Goal: Complete application form: Complete application form

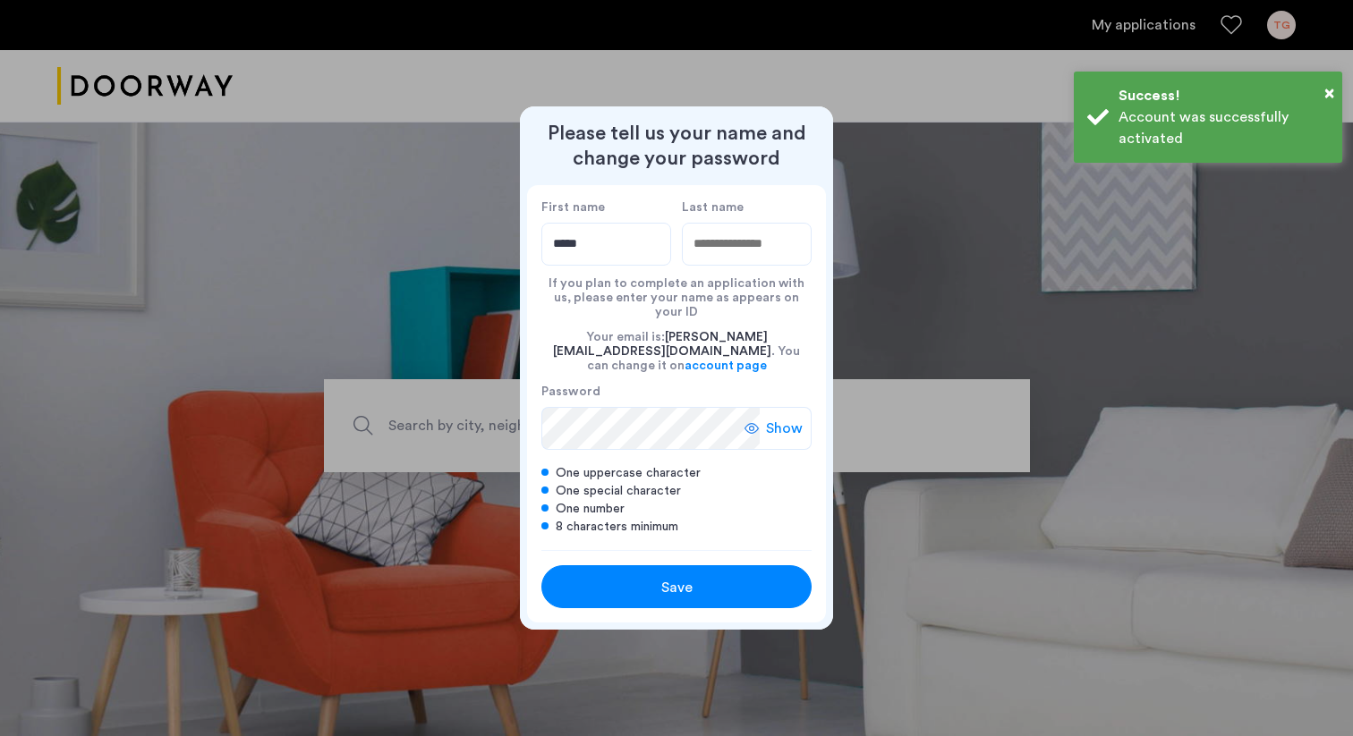
type input "*****"
type input "***"
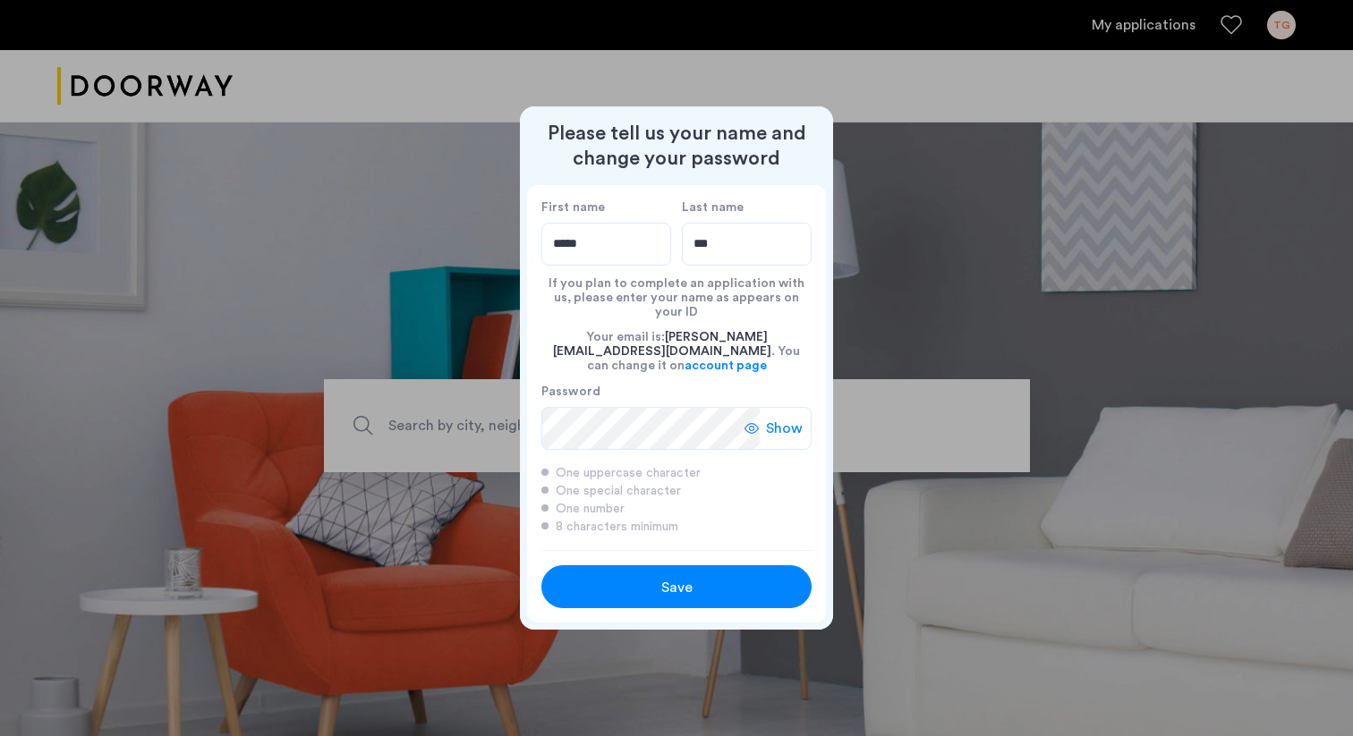
click at [648, 577] on div "Save" at bounding box center [677, 587] width 172 height 21
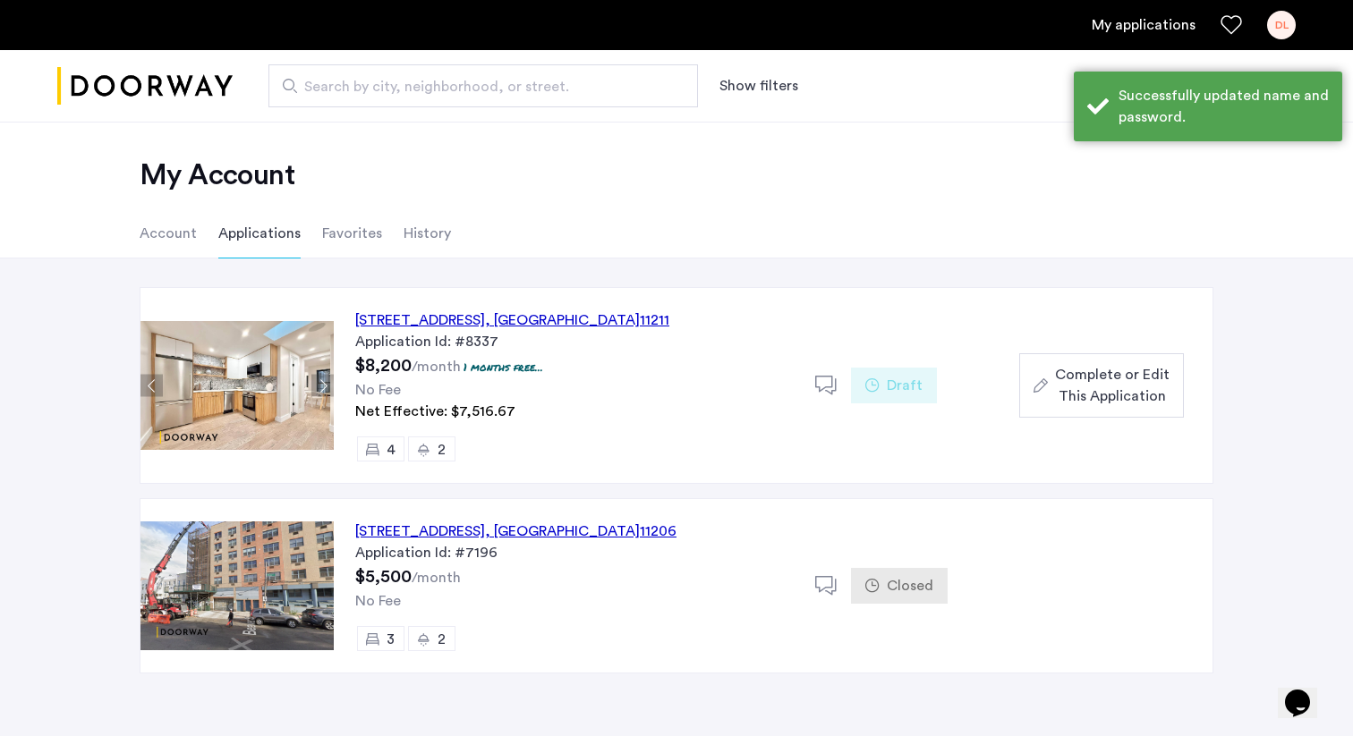
click at [640, 316] on span ", [GEOGRAPHIC_DATA]" at bounding box center [562, 320] width 155 height 14
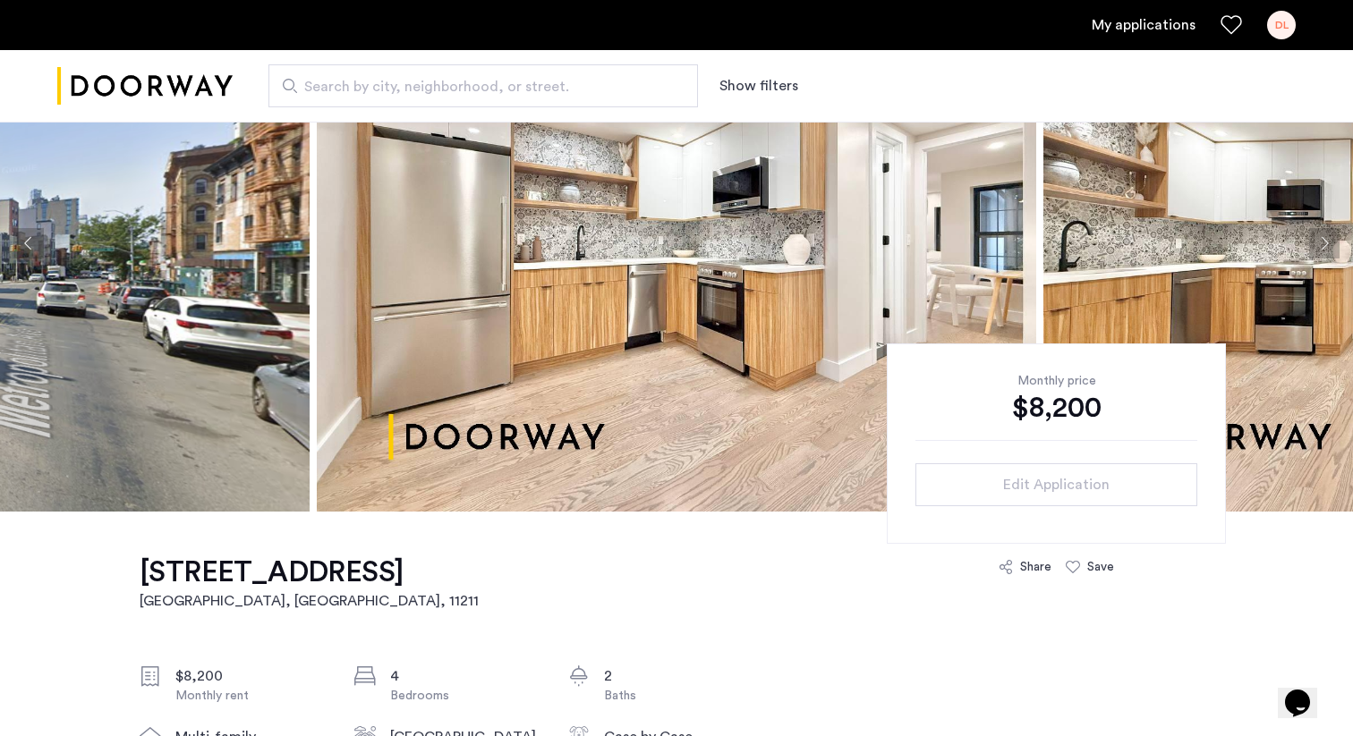
scroll to position [253, 0]
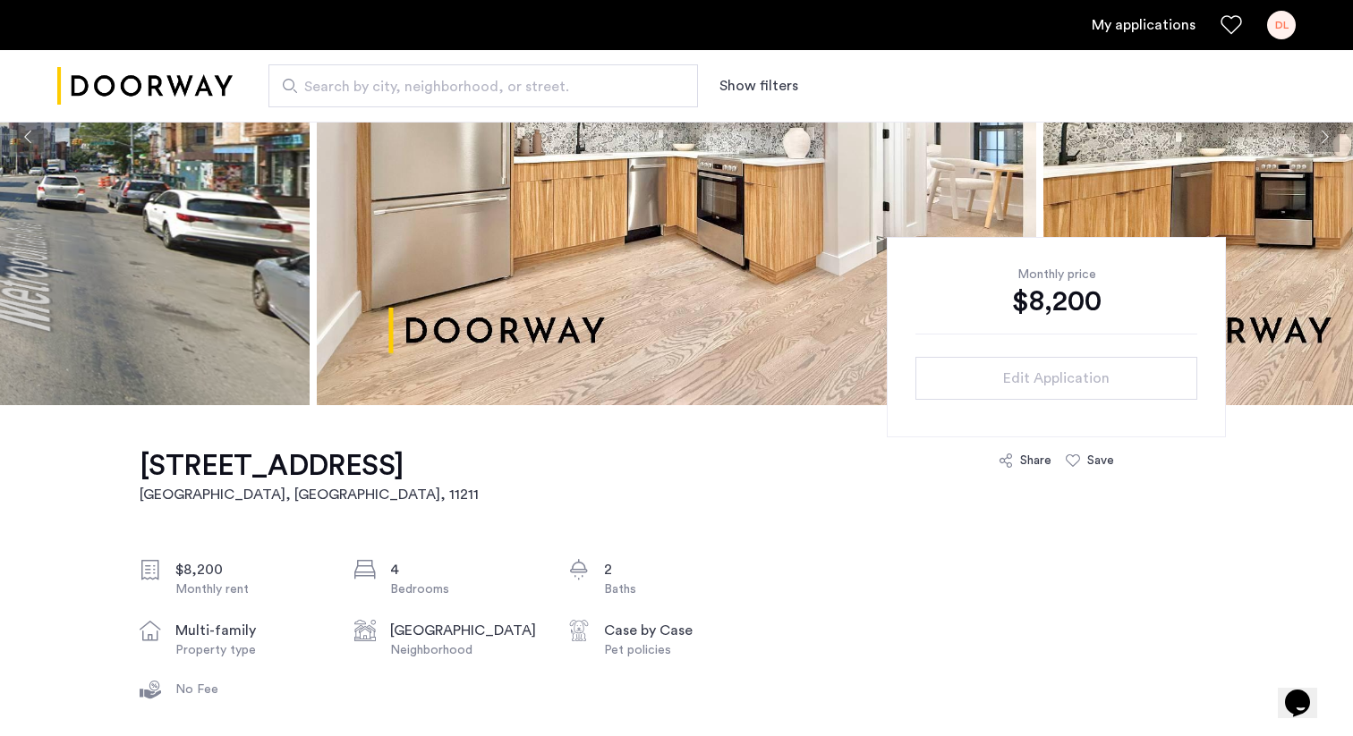
click at [899, 234] on img at bounding box center [676, 136] width 719 height 537
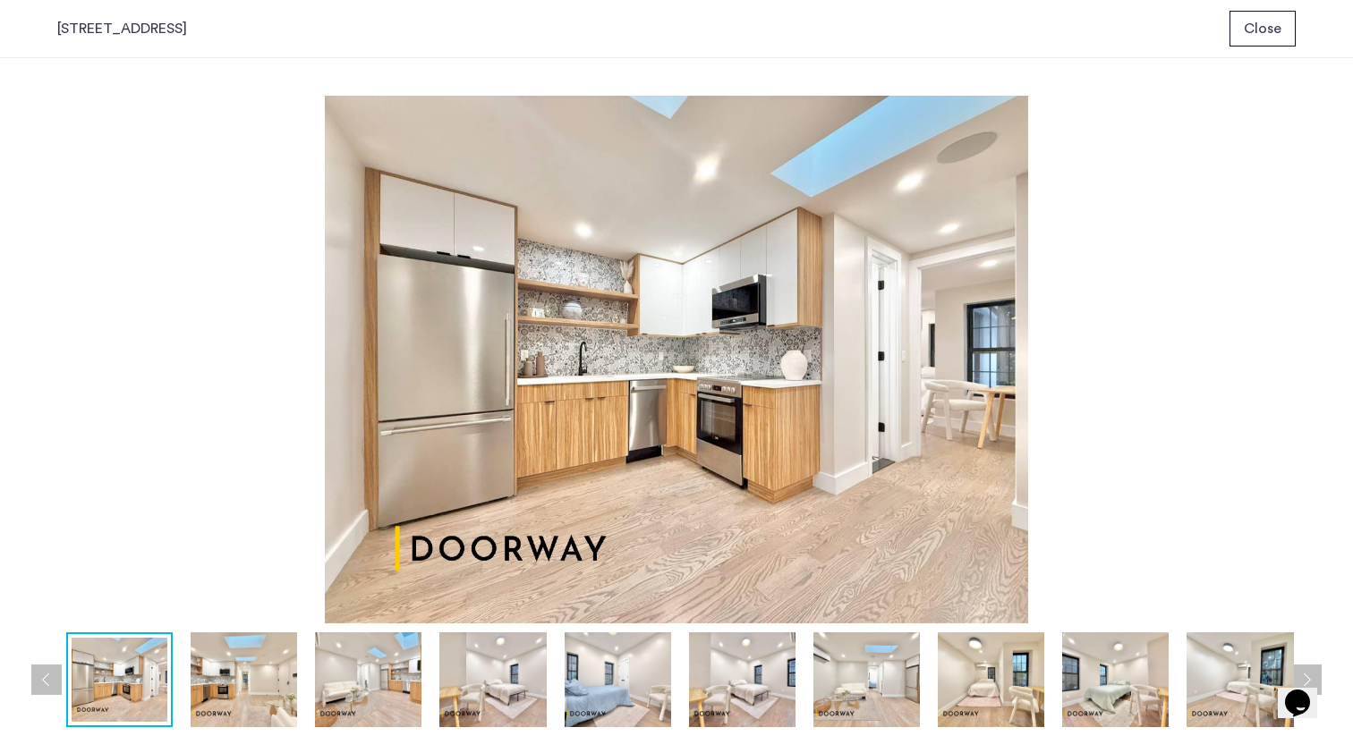
scroll to position [0, 0]
click at [36, 678] on button "Previous apartment" at bounding box center [46, 680] width 30 height 30
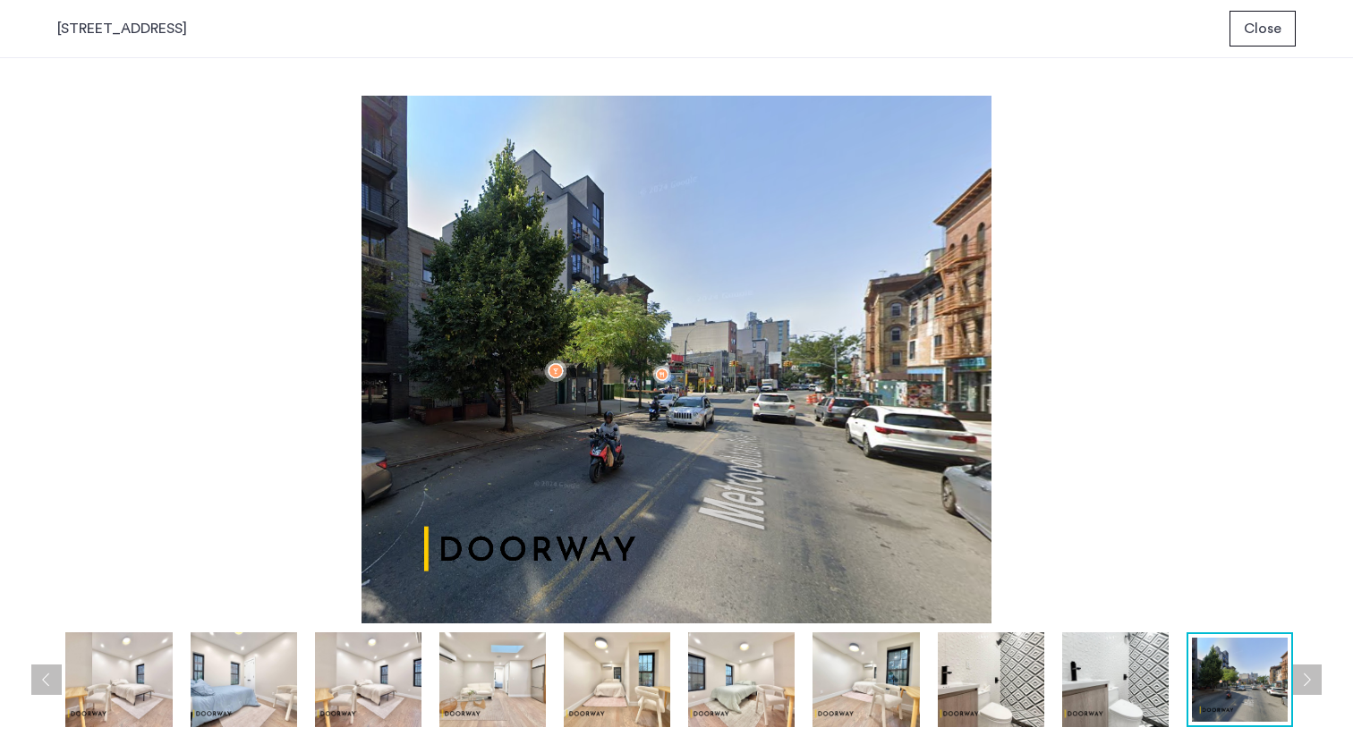
click at [36, 678] on button "Previous apartment" at bounding box center [46, 680] width 30 height 30
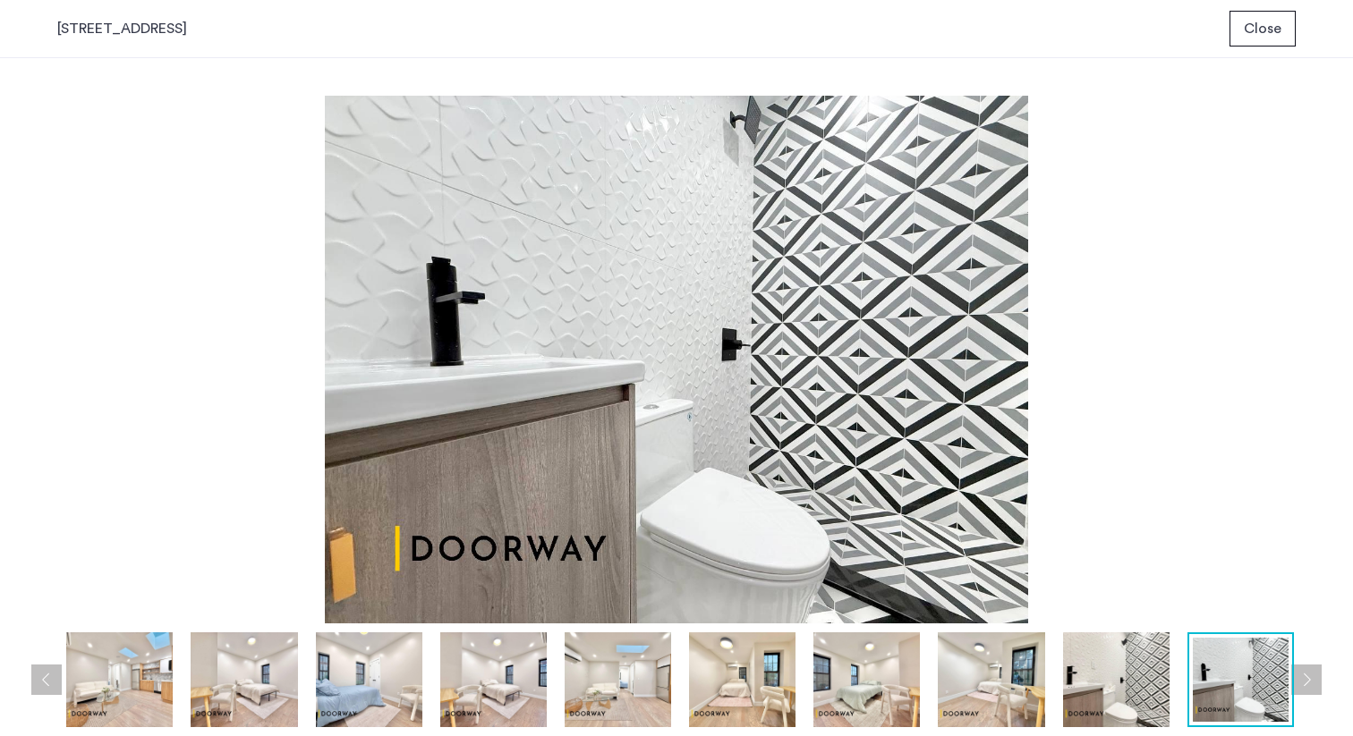
click at [36, 678] on button "Previous apartment" at bounding box center [46, 680] width 30 height 30
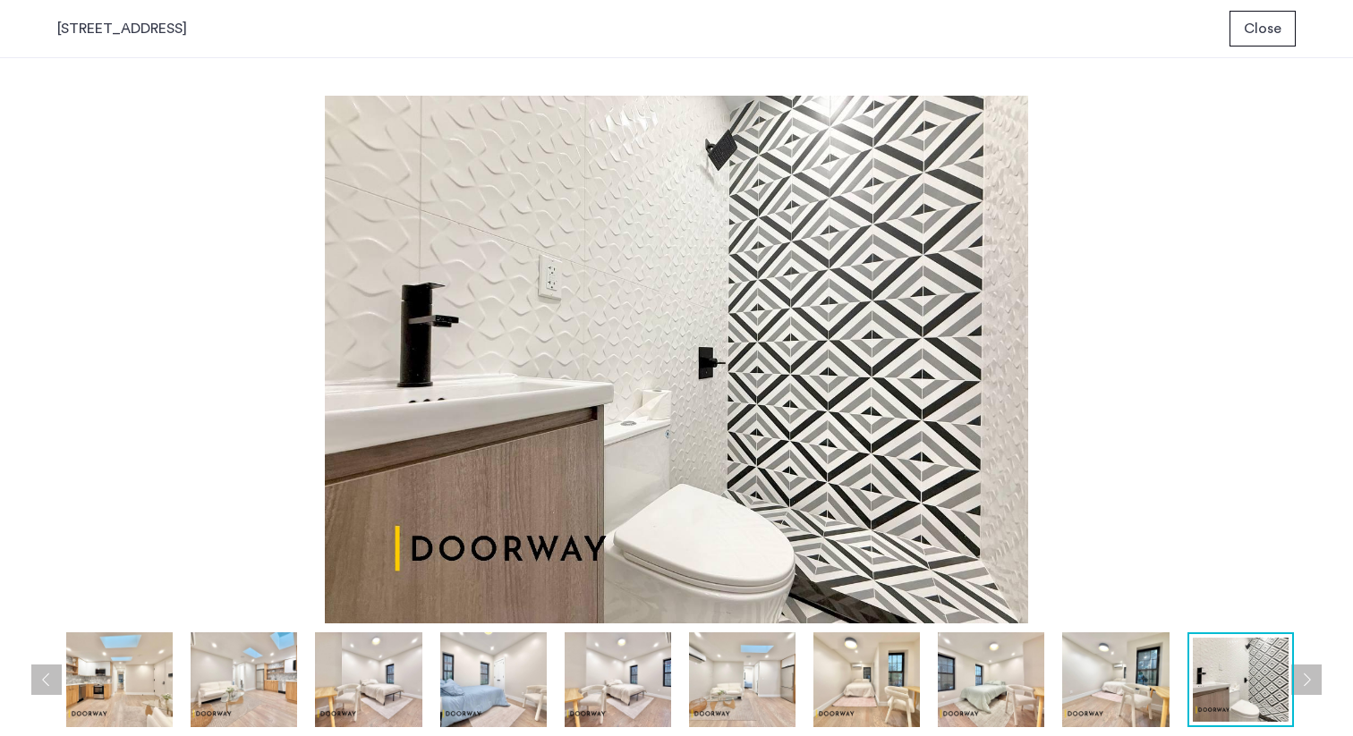
click at [36, 678] on button "Previous apartment" at bounding box center [46, 680] width 30 height 30
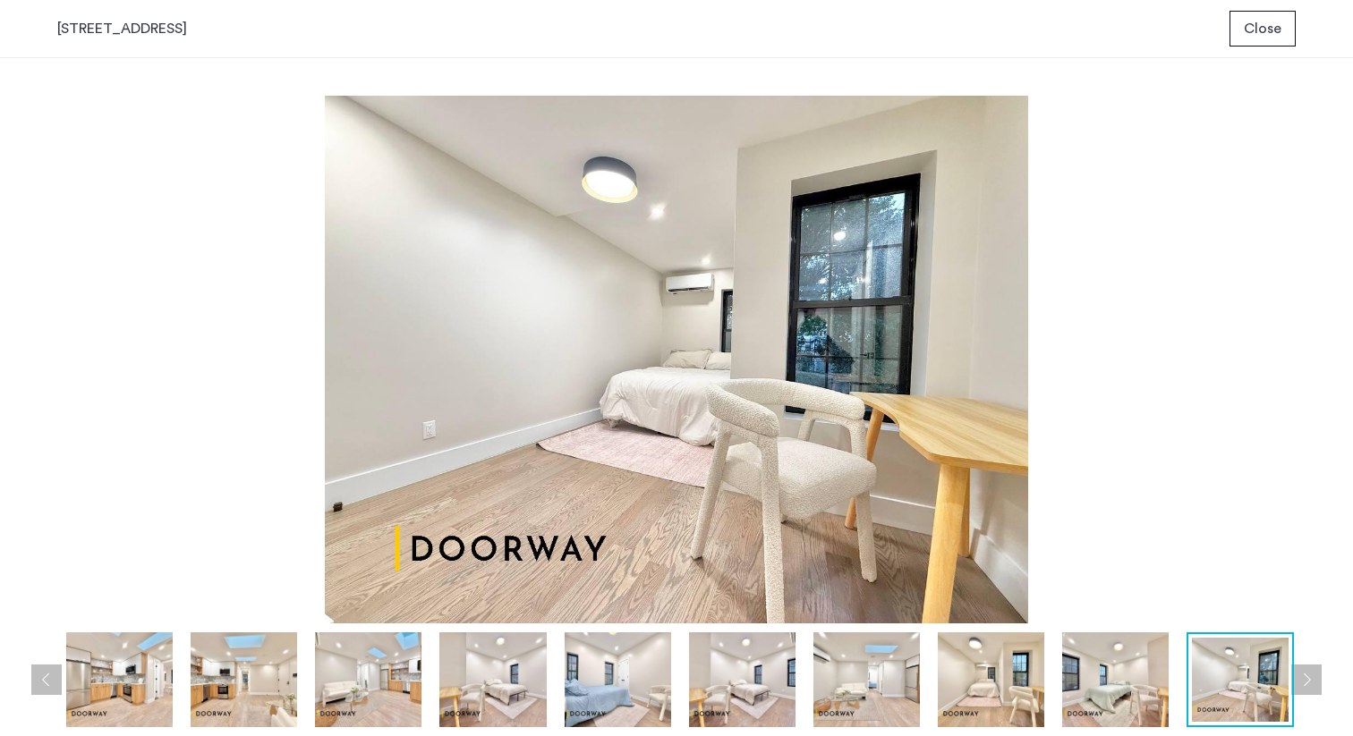
click at [36, 678] on button "Previous apartment" at bounding box center [46, 680] width 30 height 30
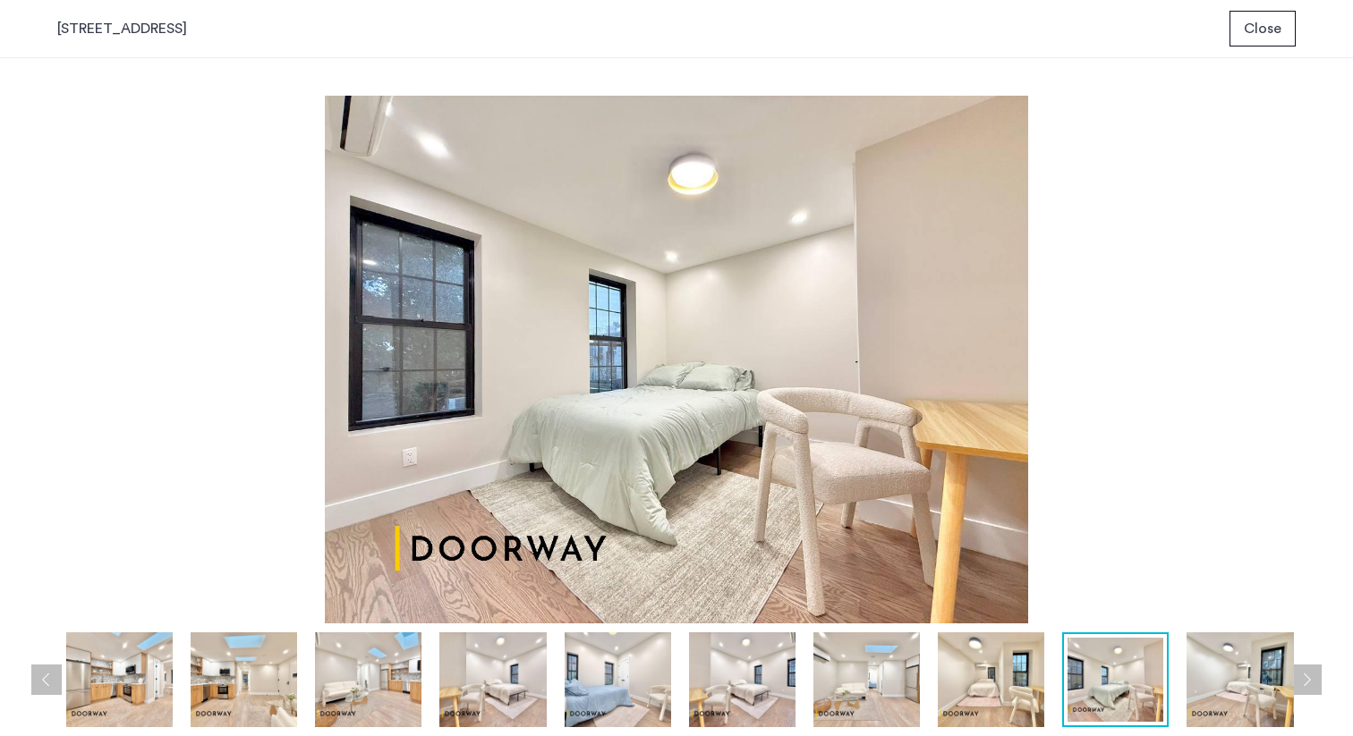
click at [36, 678] on button "Previous apartment" at bounding box center [46, 680] width 30 height 30
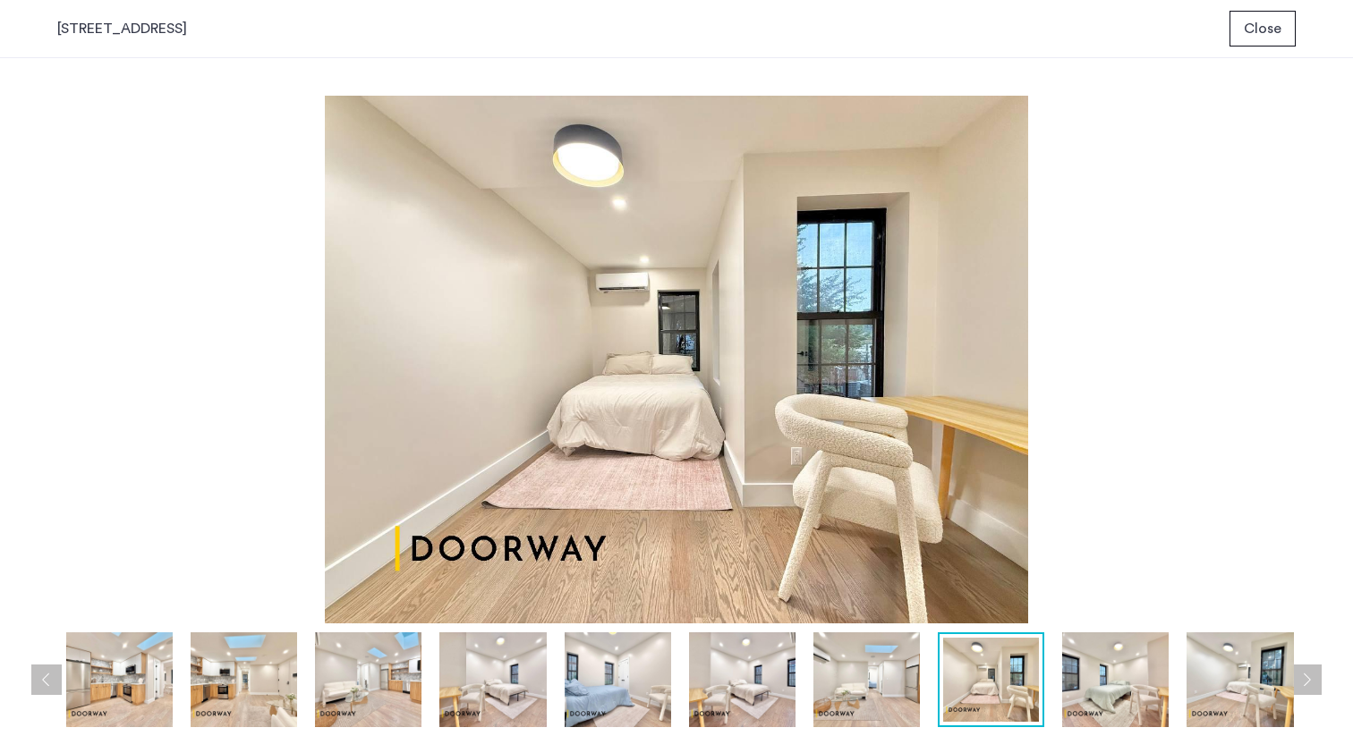
click at [36, 678] on button "Previous apartment" at bounding box center [46, 680] width 30 height 30
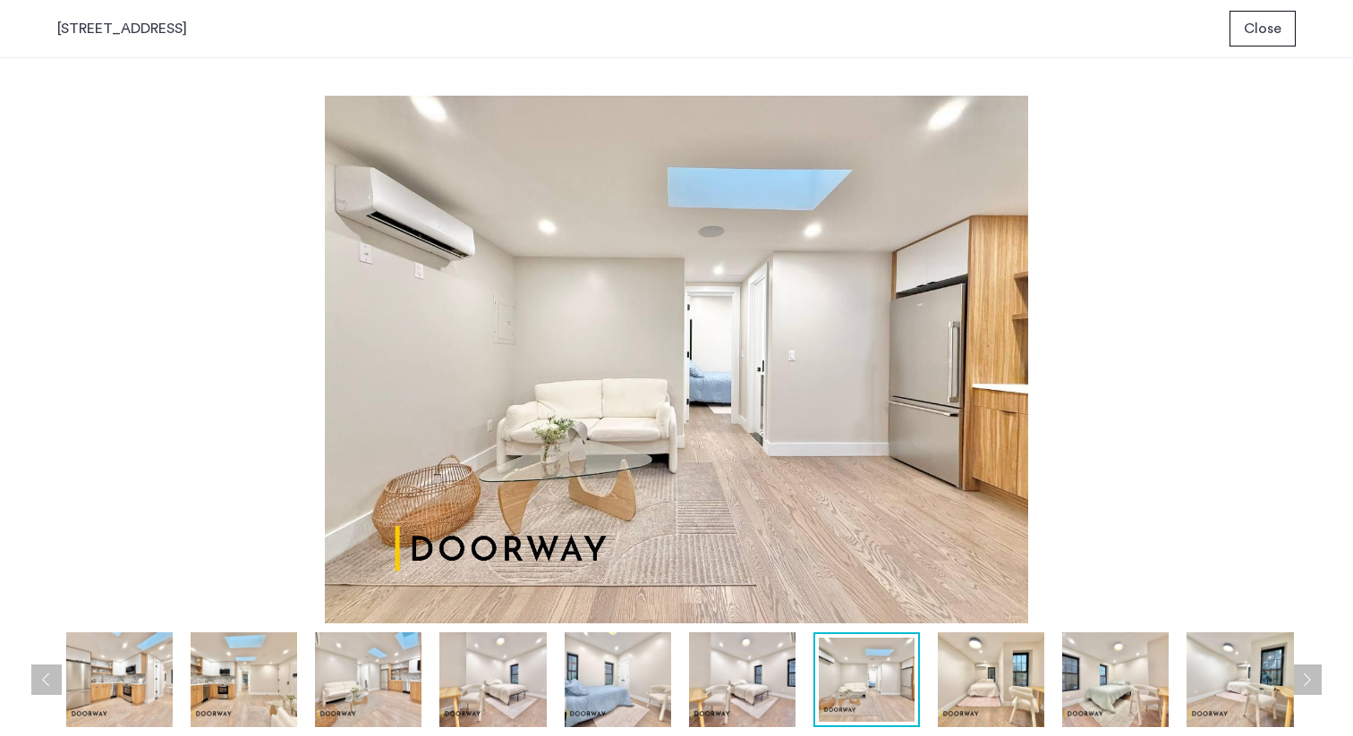
click at [36, 678] on button "Previous apartment" at bounding box center [46, 680] width 30 height 30
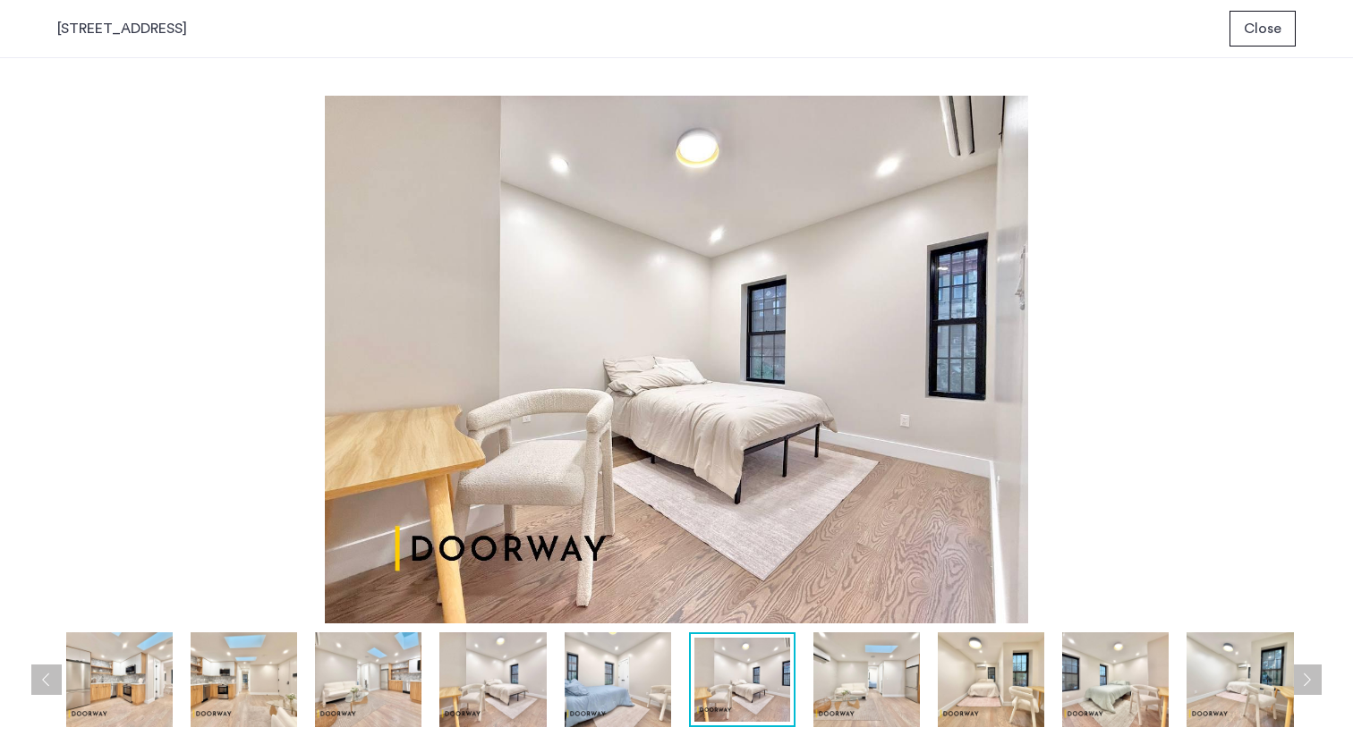
click at [36, 678] on button "Previous apartment" at bounding box center [46, 680] width 30 height 30
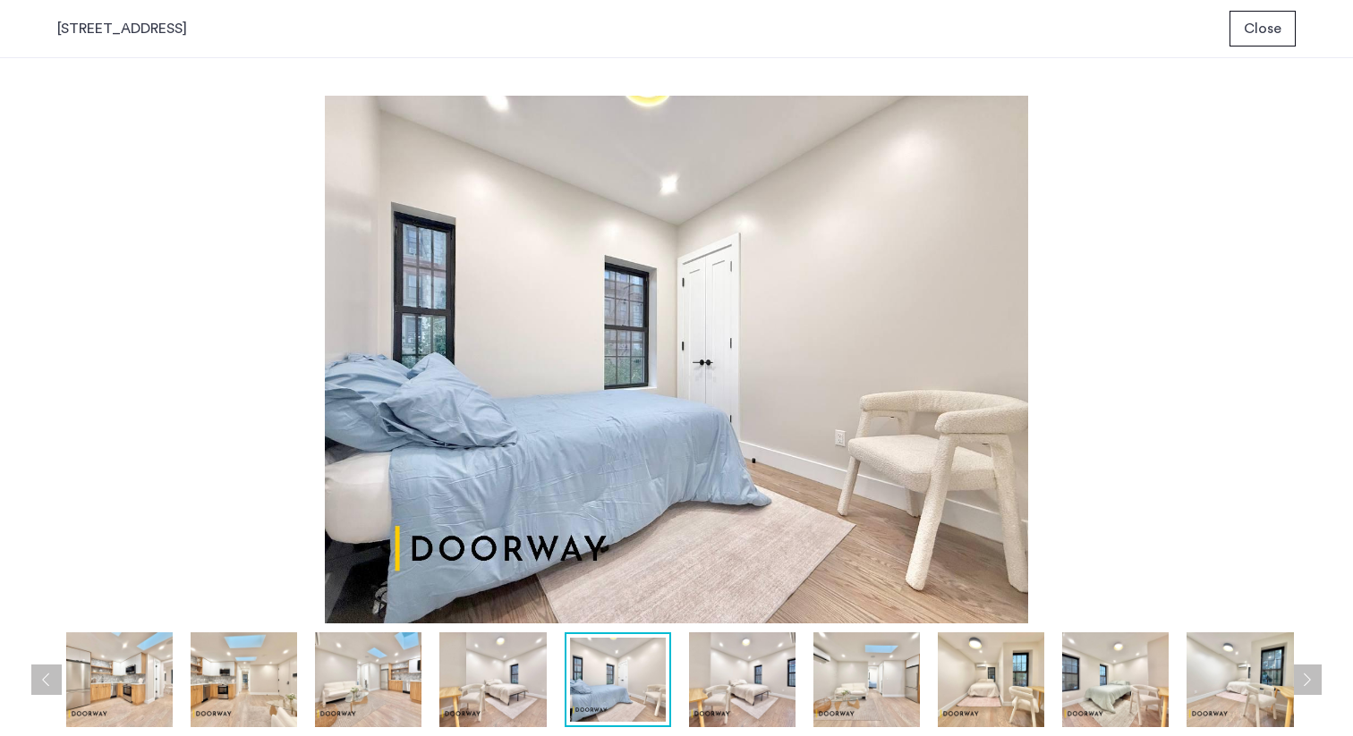
click at [36, 678] on button "Previous apartment" at bounding box center [46, 680] width 30 height 30
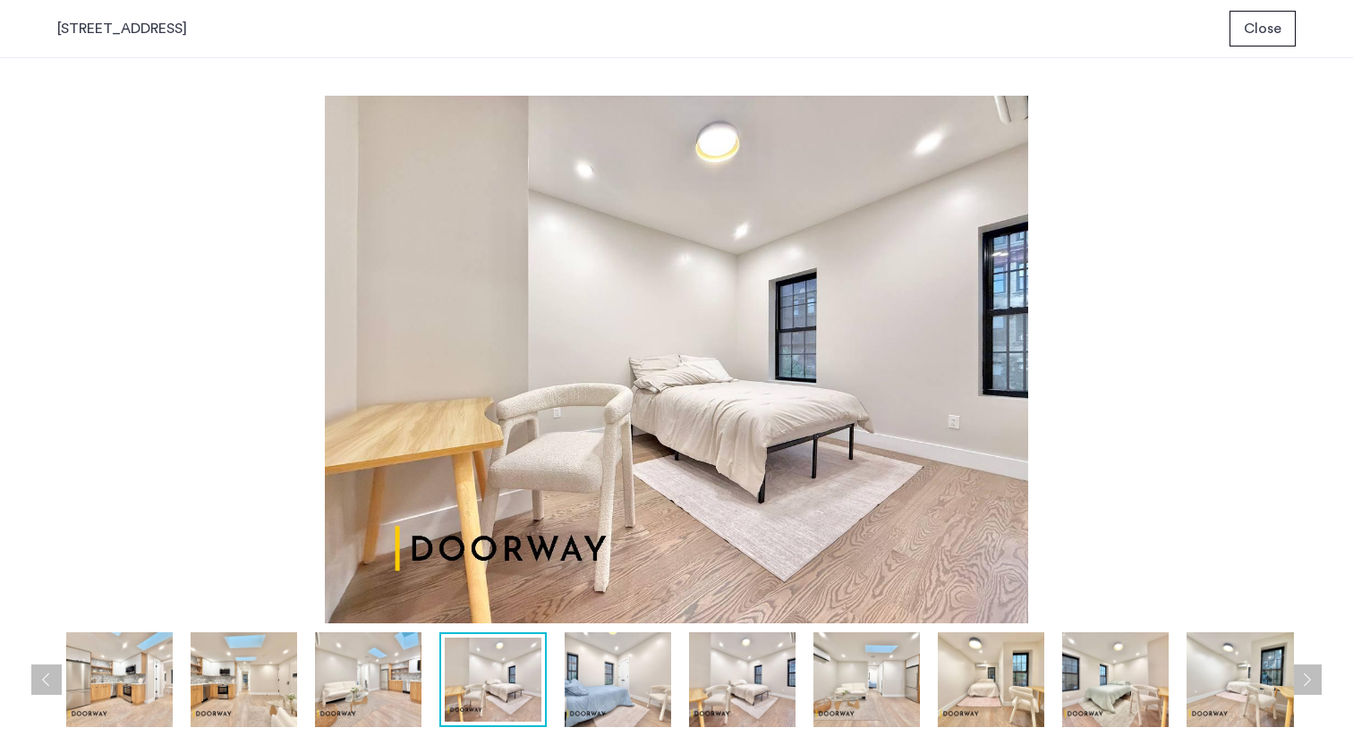
click at [36, 678] on button "Previous apartment" at bounding box center [46, 680] width 30 height 30
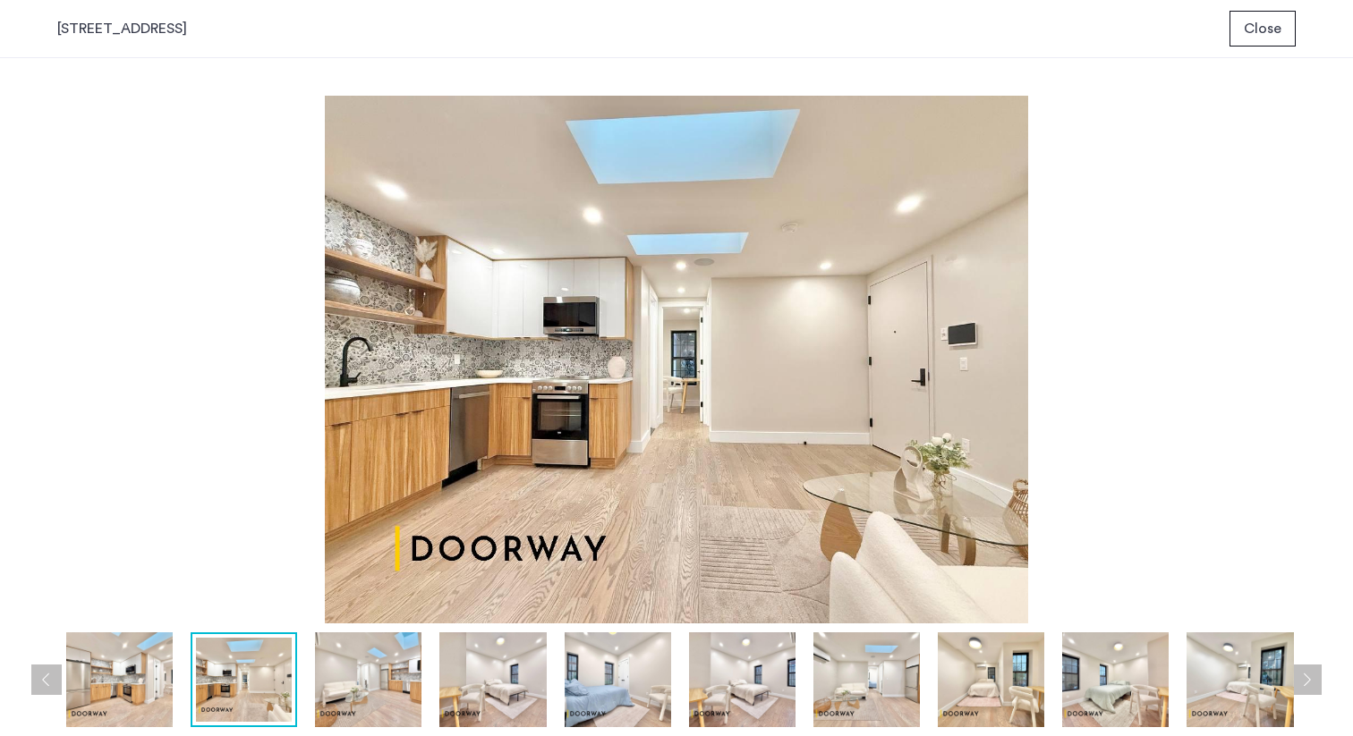
click at [36, 678] on button "Previous apartment" at bounding box center [46, 680] width 30 height 30
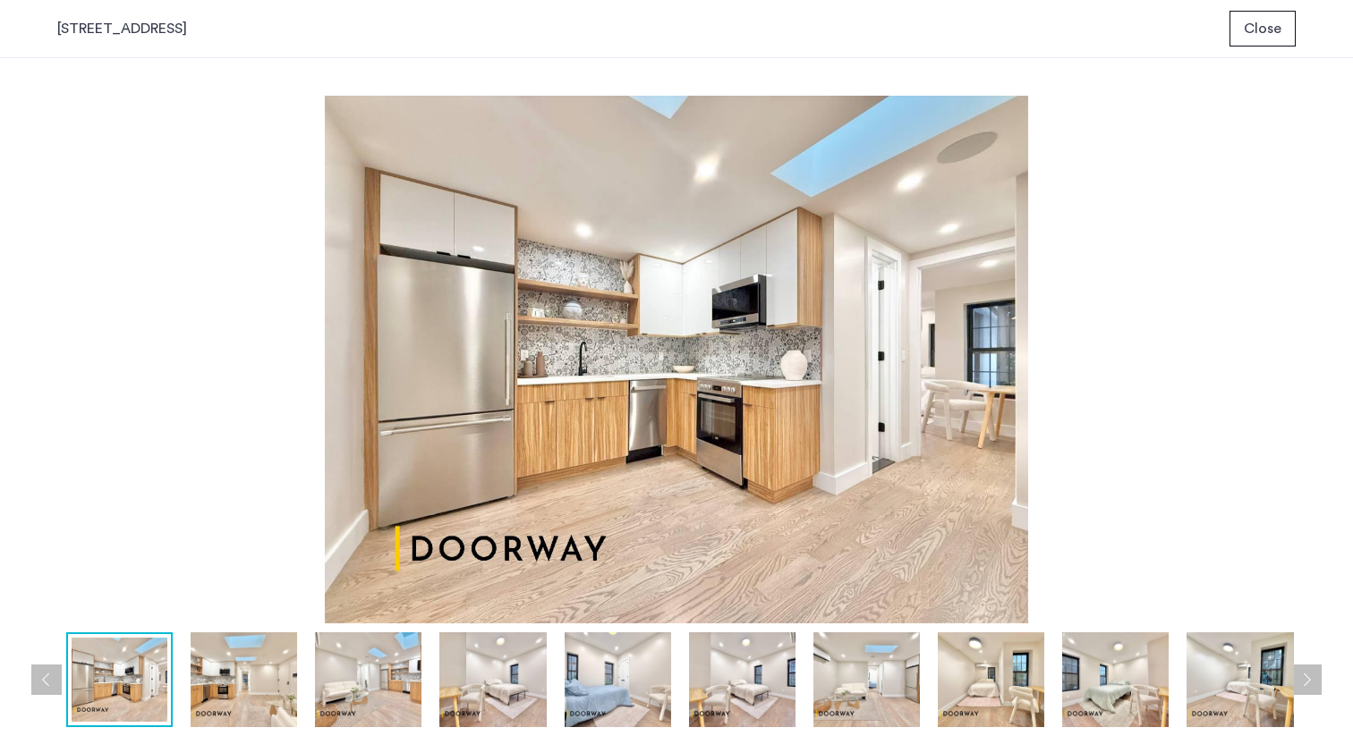
click at [36, 678] on button "Previous apartment" at bounding box center [46, 680] width 30 height 30
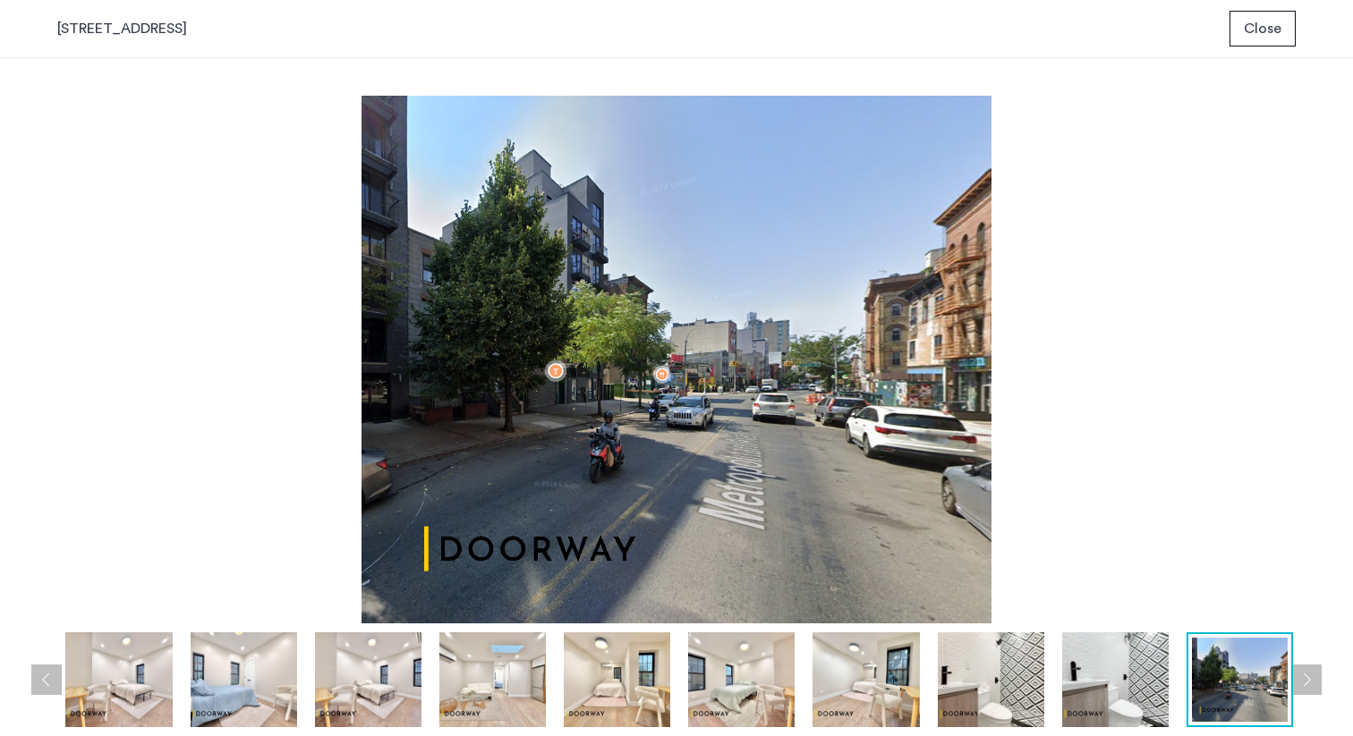
click at [1262, 38] on span "Close" at bounding box center [1263, 28] width 38 height 21
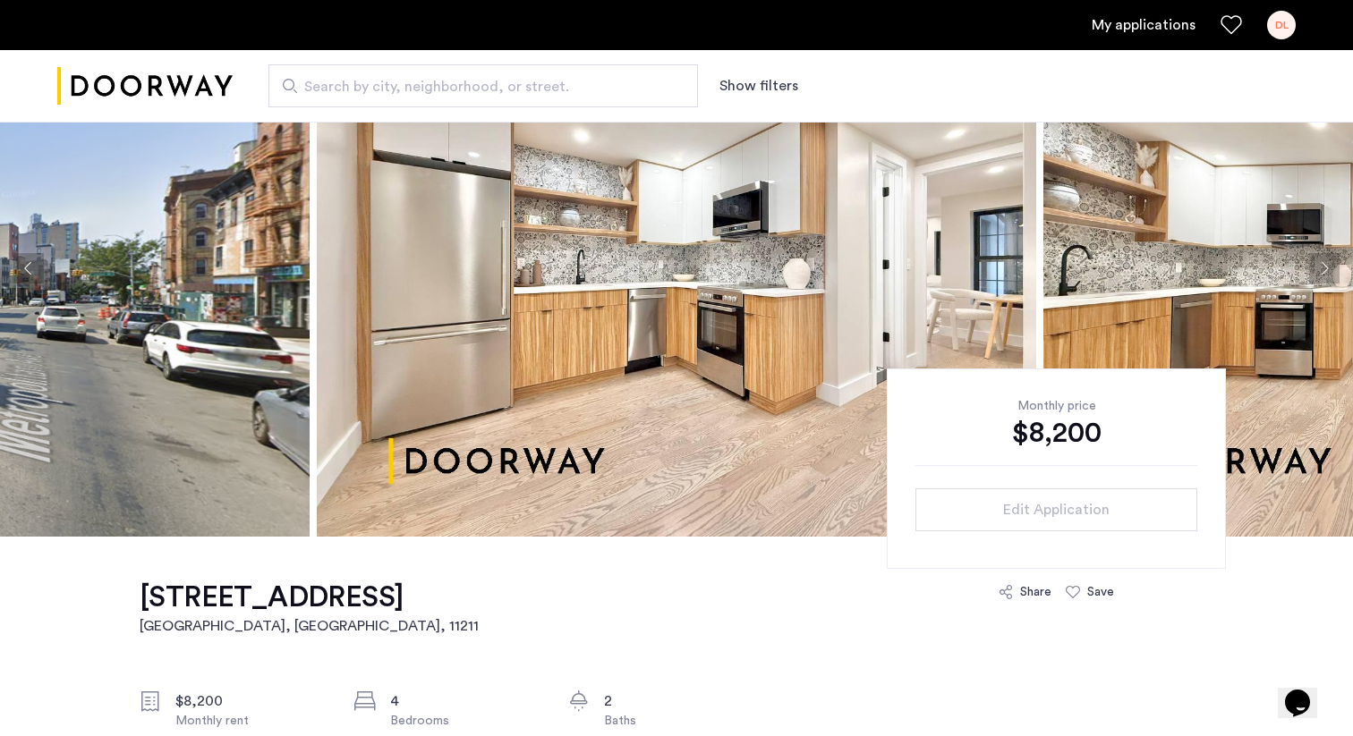
click at [1146, 21] on link "My applications" at bounding box center [1144, 24] width 104 height 21
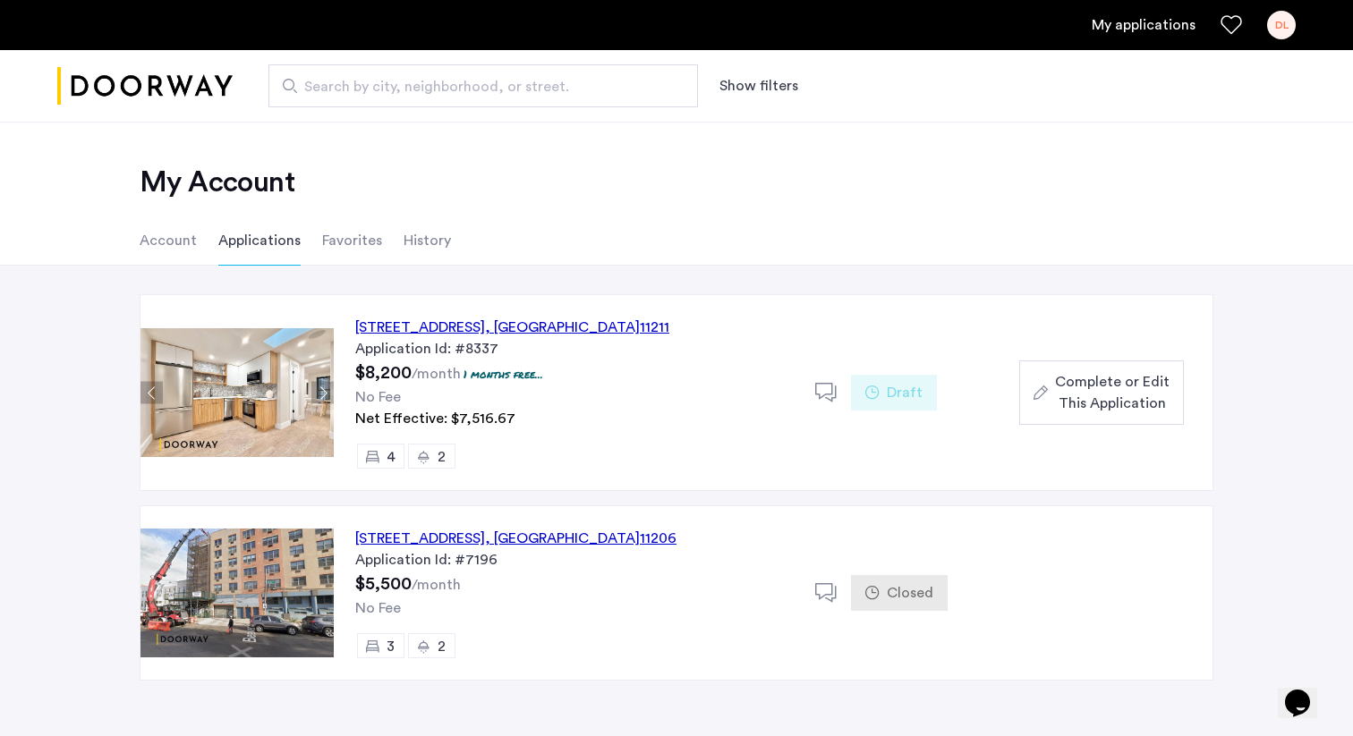
click at [1093, 388] on span "Complete or Edit This Application" at bounding box center [1112, 392] width 115 height 43
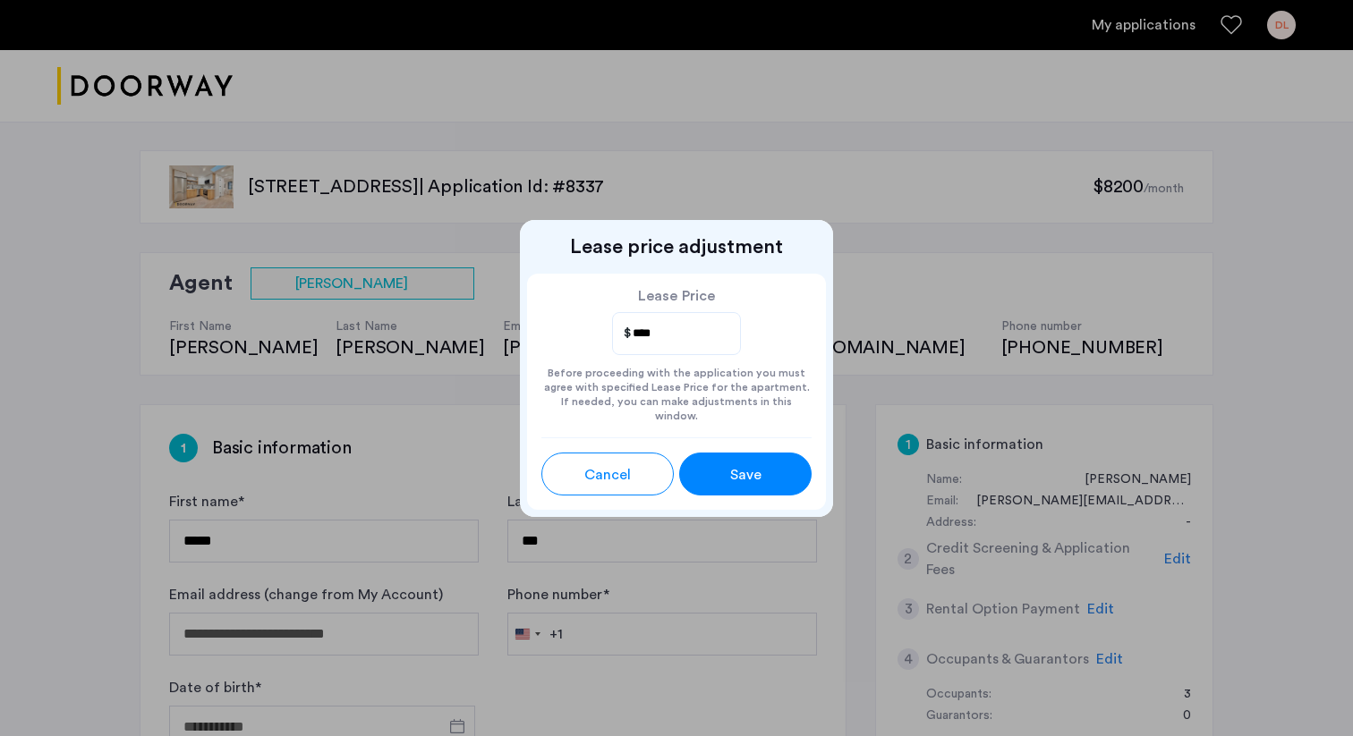
click at [756, 470] on span "Save" at bounding box center [745, 474] width 31 height 21
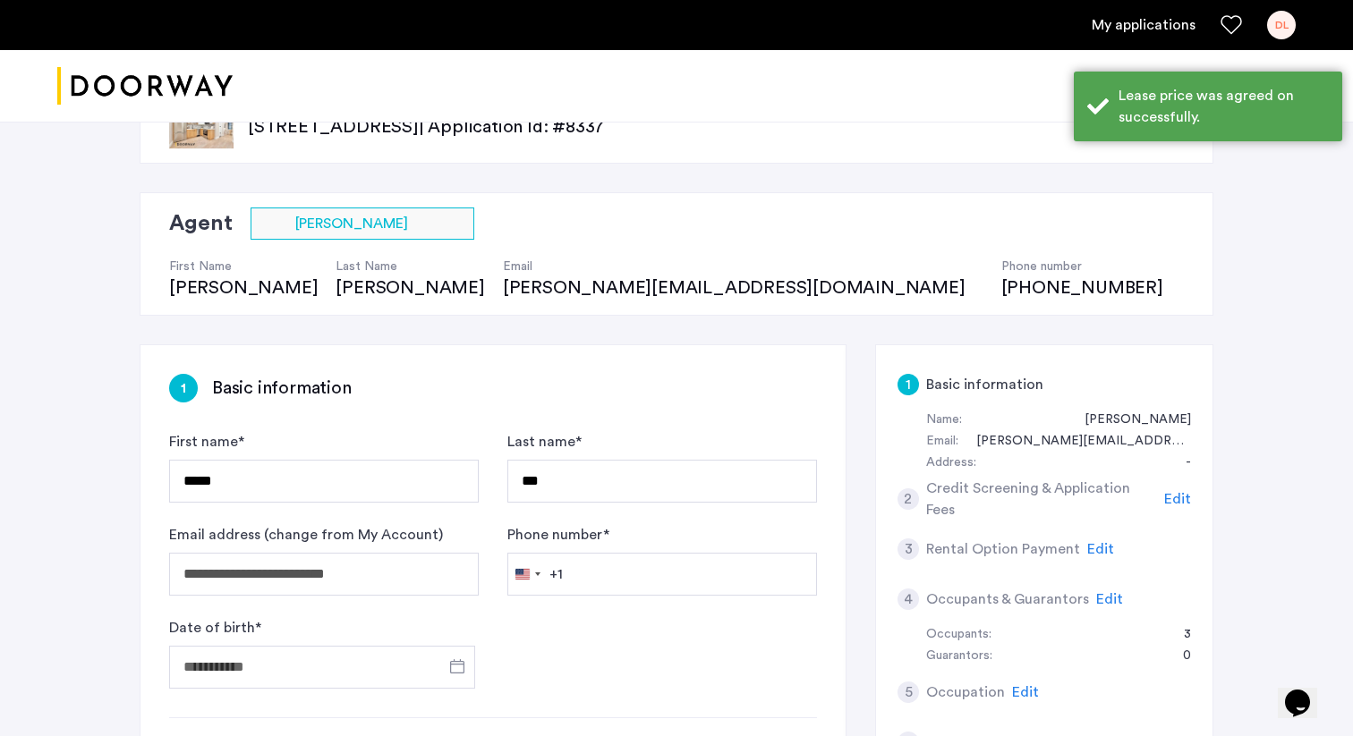
scroll to position [30, 0]
